Goal: Information Seeking & Learning: Learn about a topic

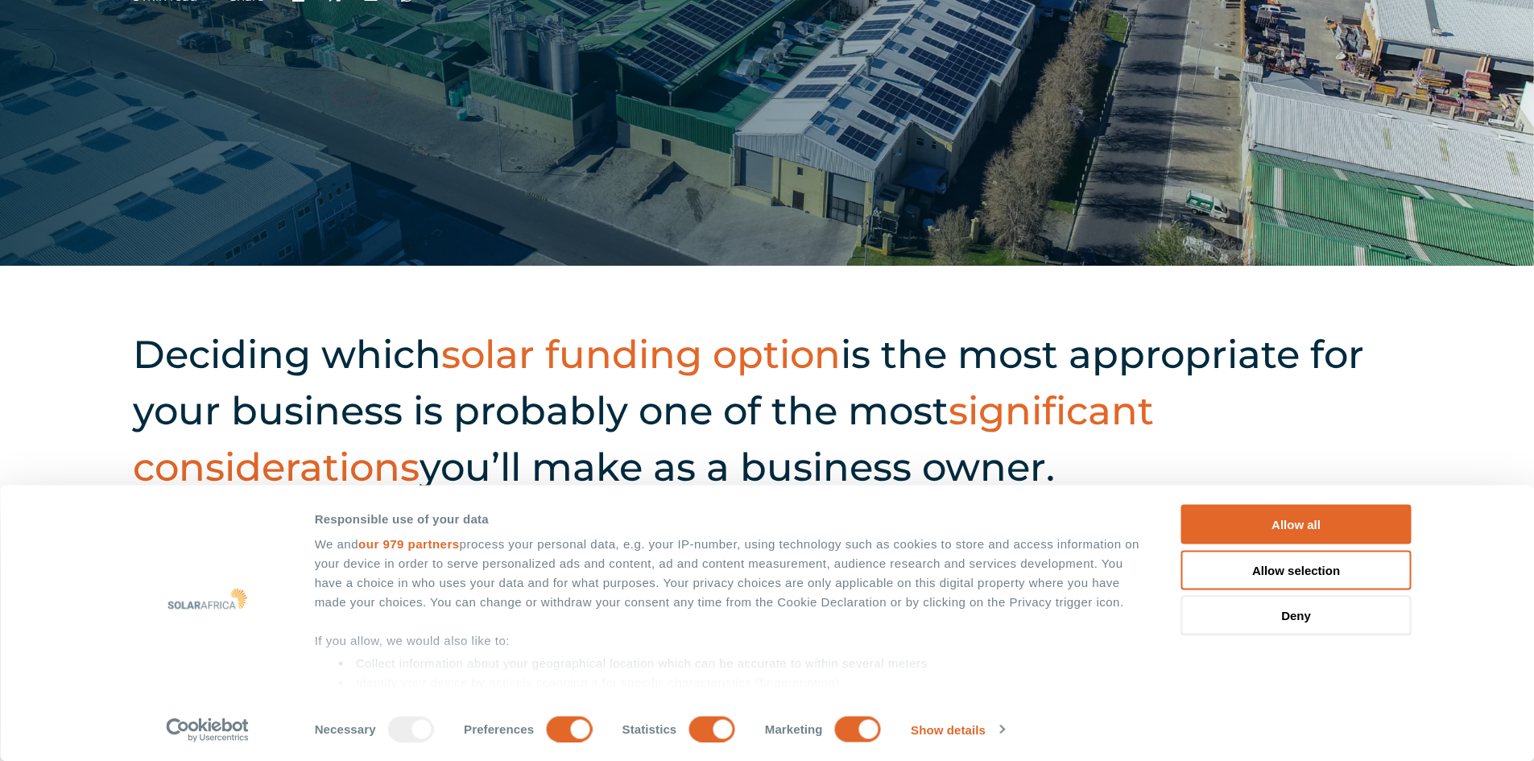
scroll to position [584, 0]
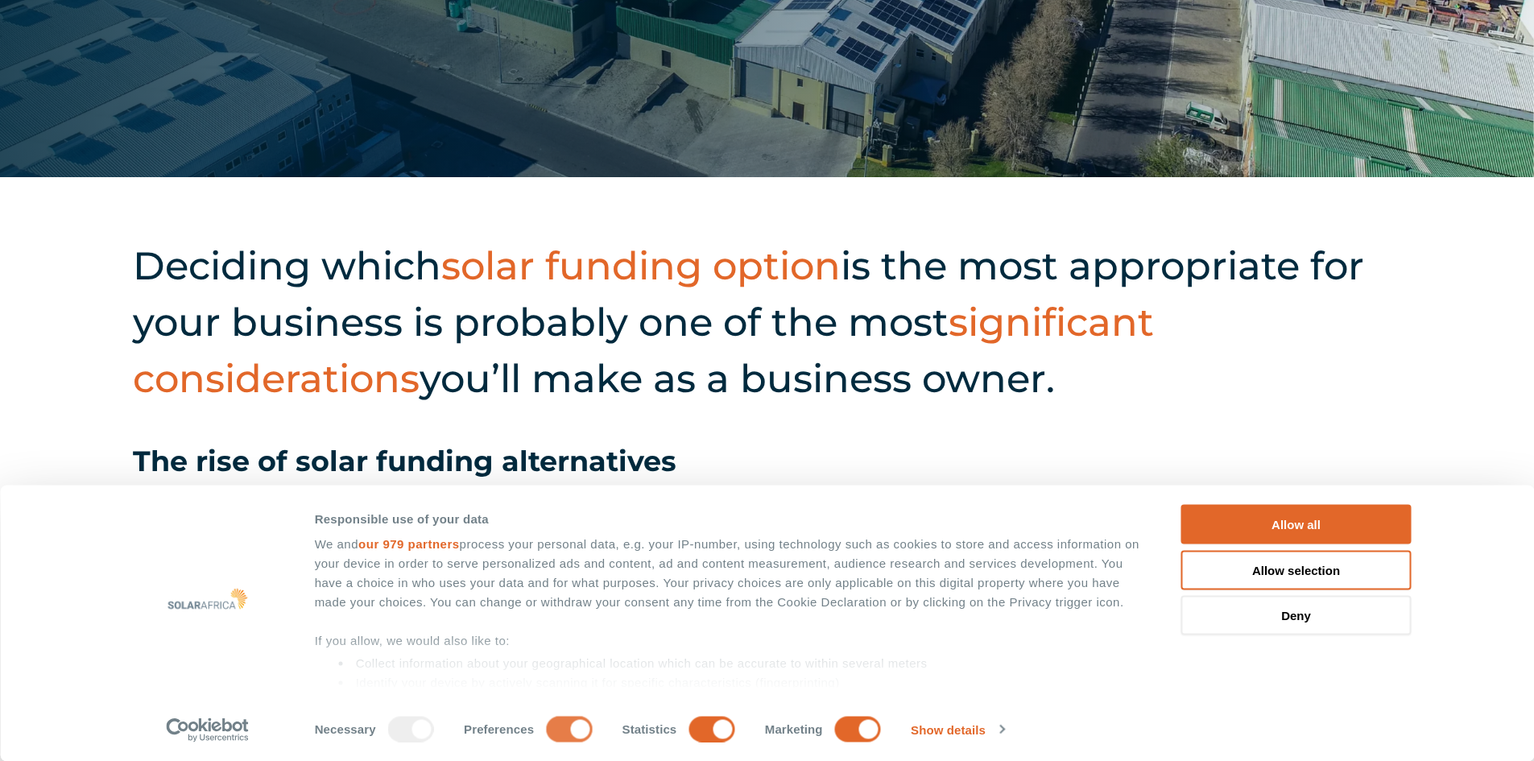
click at [579, 728] on input "Preferences" at bounding box center [569, 729] width 46 height 26
checkbox input "false"
click at [692, 730] on input "Statistics" at bounding box center [712, 729] width 46 height 26
checkbox input "false"
click at [782, 732] on strong "Marketing" at bounding box center [794, 729] width 58 height 14
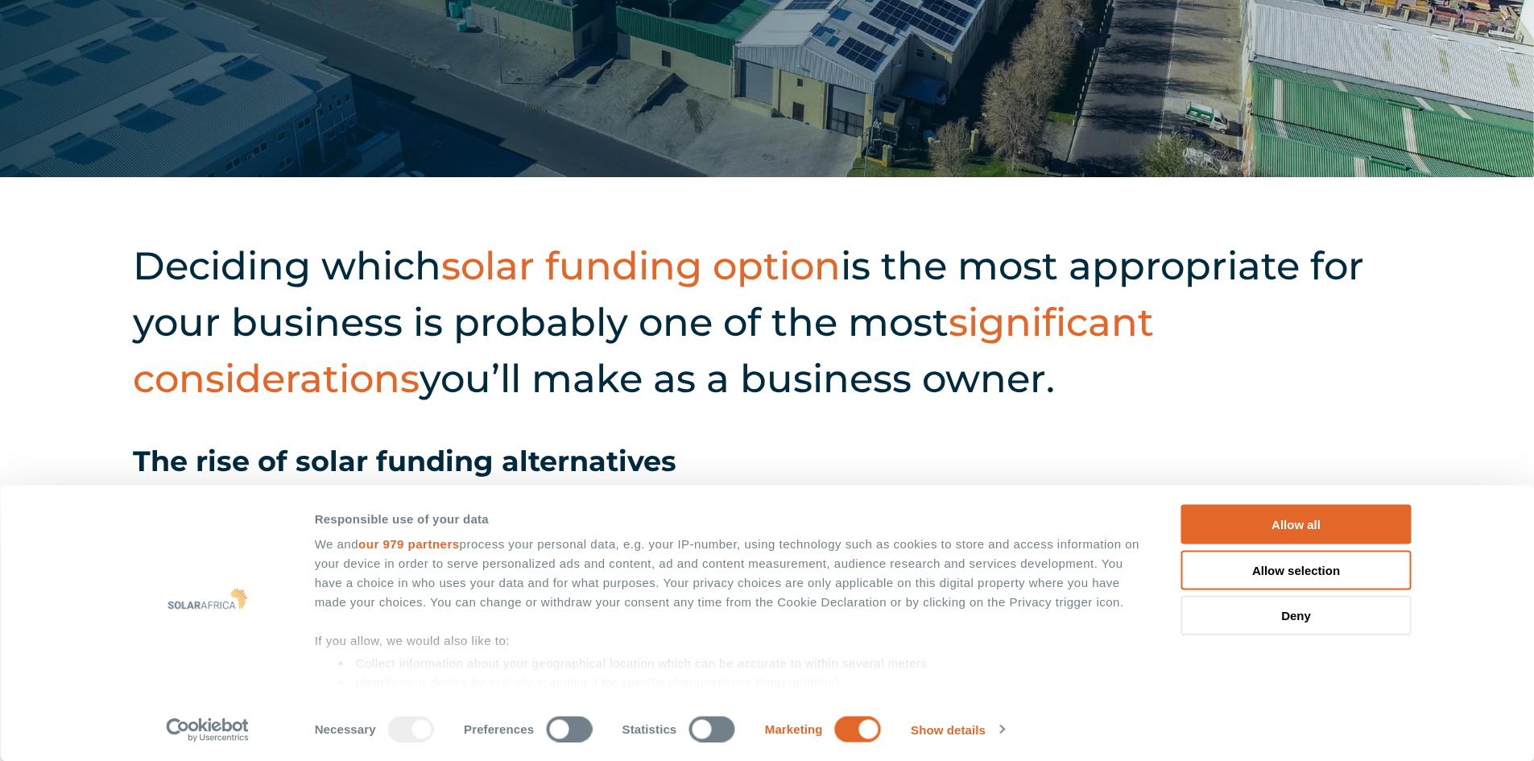
click at [835, 732] on input "Marketing" at bounding box center [858, 729] width 46 height 26
click at [850, 729] on input "Marketing" at bounding box center [858, 729] width 46 height 26
checkbox input "false"
click at [1249, 569] on button "Allow selection" at bounding box center [1296, 569] width 230 height 39
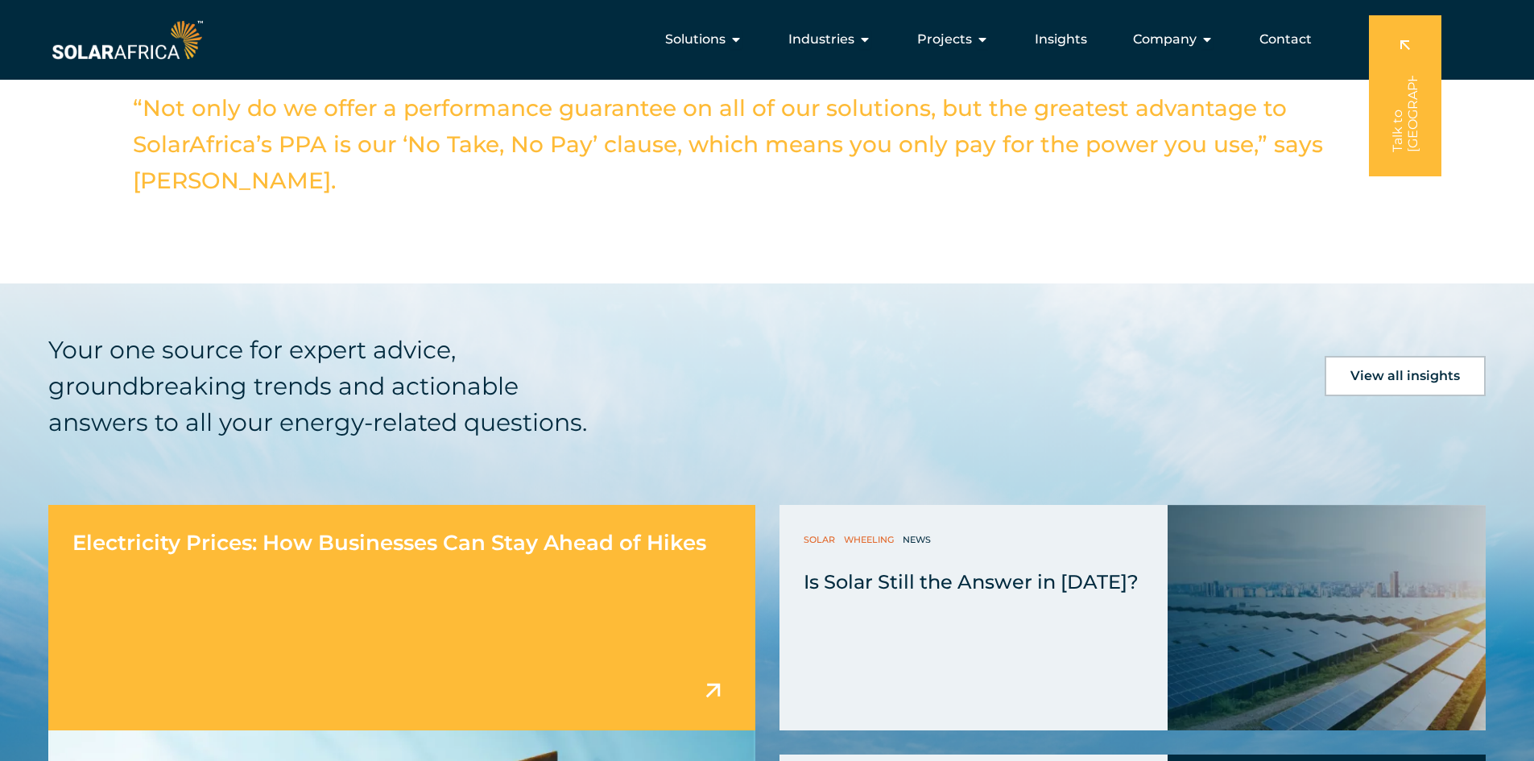
scroll to position [4973, 0]
